Goal: Navigation & Orientation: Find specific page/section

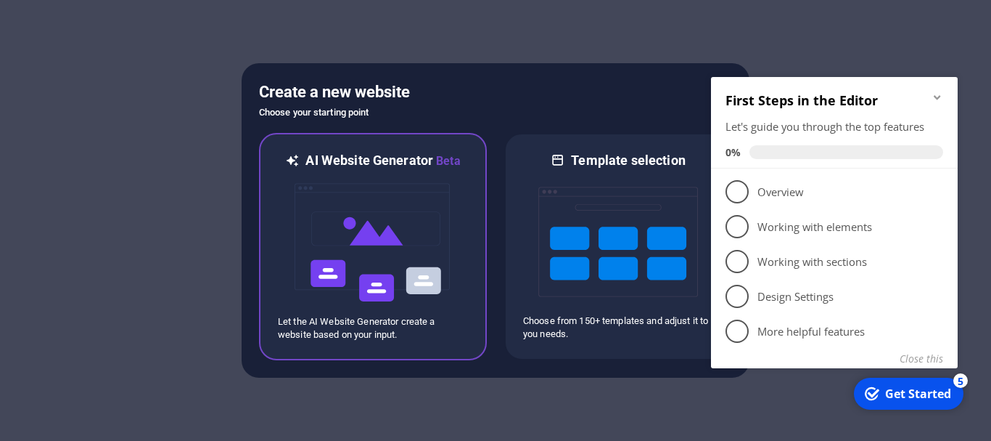
click at [292, 158] on icon at bounding box center [292, 161] width 15 height 18
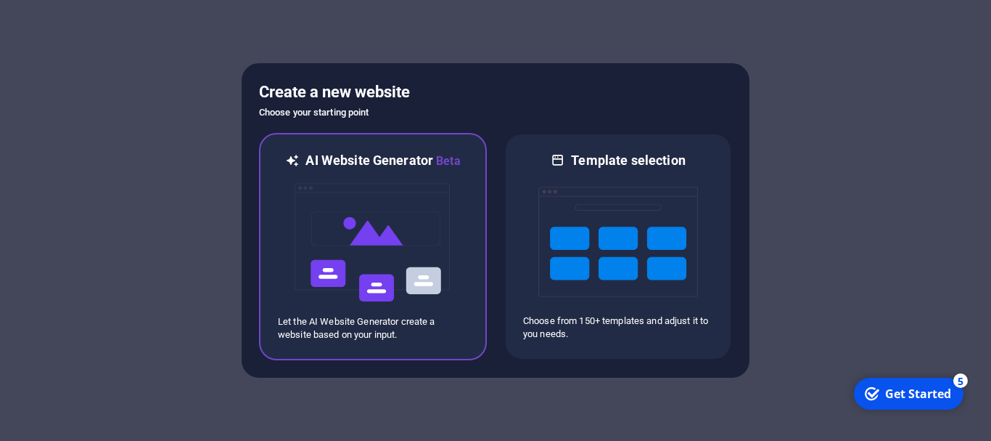
click at [293, 160] on icon at bounding box center [292, 161] width 15 height 18
